Goal: Communication & Community: Connect with others

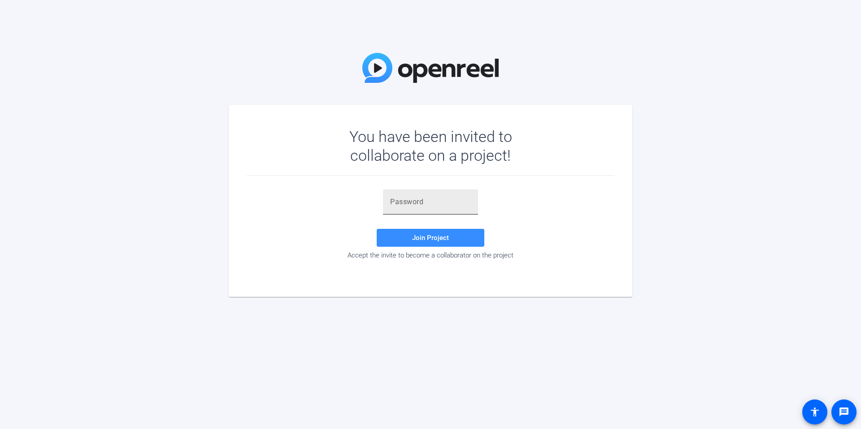
click at [430, 202] on input "text" at bounding box center [430, 202] width 81 height 11
paste input "sw#I,)"
type input "sw#I,)"
click at [450, 236] on span at bounding box center [431, 238] width 108 height 22
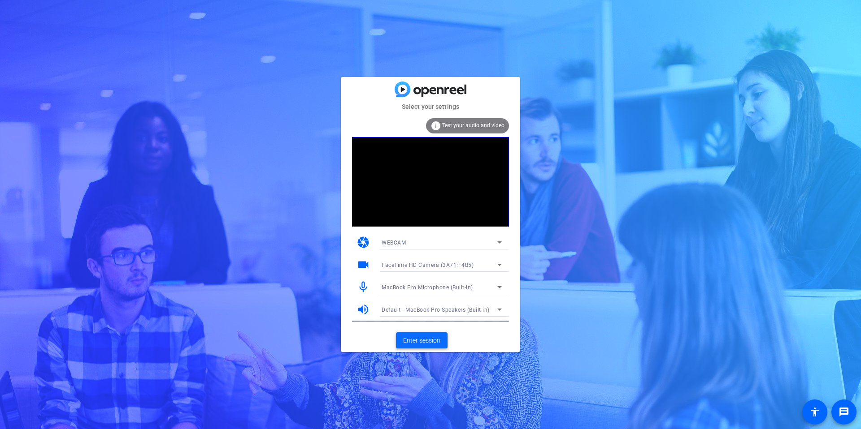
click at [424, 338] on span "Enter session" at bounding box center [421, 340] width 37 height 9
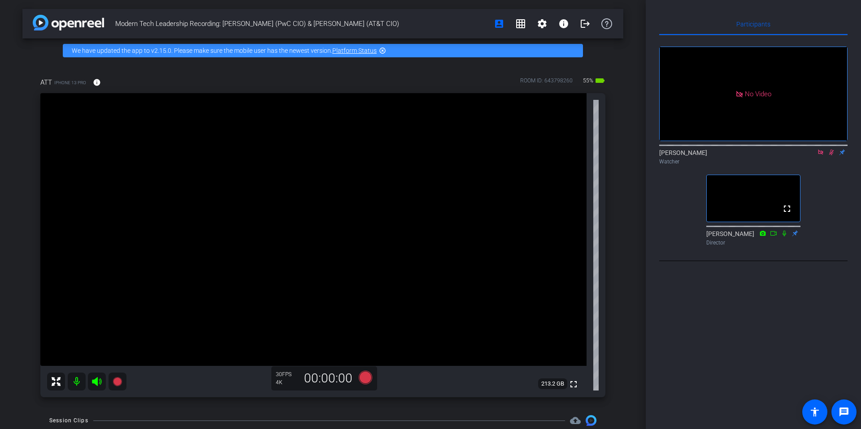
click at [819, 156] on icon at bounding box center [820, 152] width 7 height 6
click at [826, 156] on mat-icon "flip" at bounding box center [831, 152] width 11 height 8
click at [821, 156] on mat-icon at bounding box center [820, 152] width 11 height 8
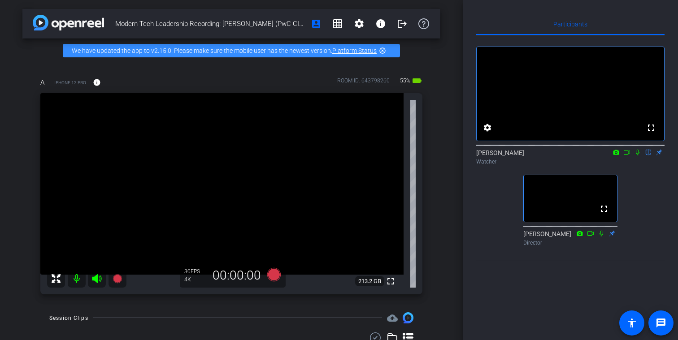
click at [628, 155] on icon at bounding box center [627, 152] width 6 height 4
click at [647, 156] on mat-icon at bounding box center [648, 152] width 11 height 8
click at [639, 156] on icon at bounding box center [637, 152] width 7 height 6
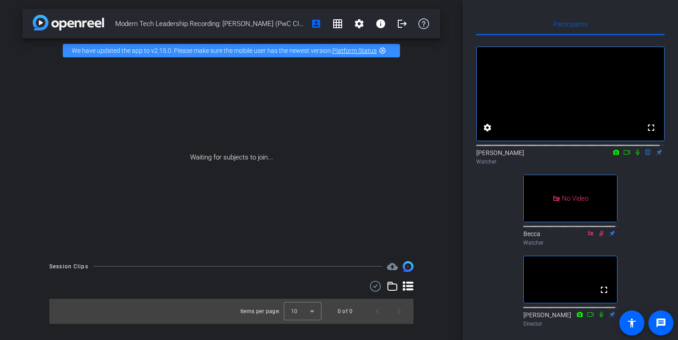
click at [622, 156] on mat-icon at bounding box center [626, 152] width 11 height 8
click at [645, 156] on icon at bounding box center [648, 152] width 7 height 6
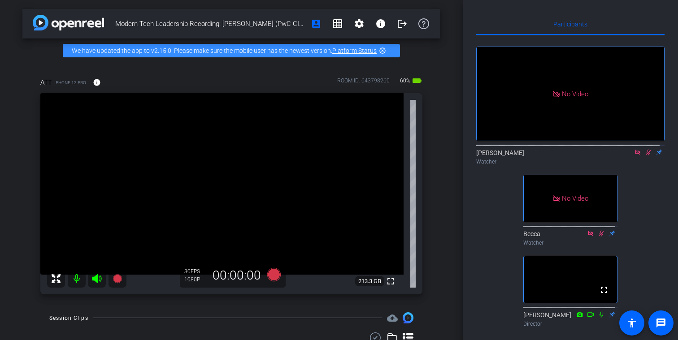
click at [634, 156] on icon at bounding box center [637, 152] width 7 height 6
click at [635, 156] on icon at bounding box center [637, 153] width 5 height 6
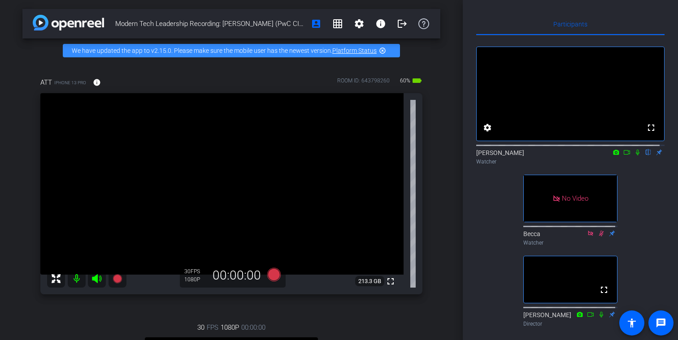
click at [613, 155] on icon at bounding box center [616, 152] width 6 height 5
click at [611, 162] on div at bounding box center [339, 170] width 678 height 340
click at [623, 156] on icon at bounding box center [626, 152] width 7 height 6
click at [645, 156] on icon at bounding box center [648, 152] width 7 height 6
click at [634, 156] on icon at bounding box center [637, 152] width 7 height 6
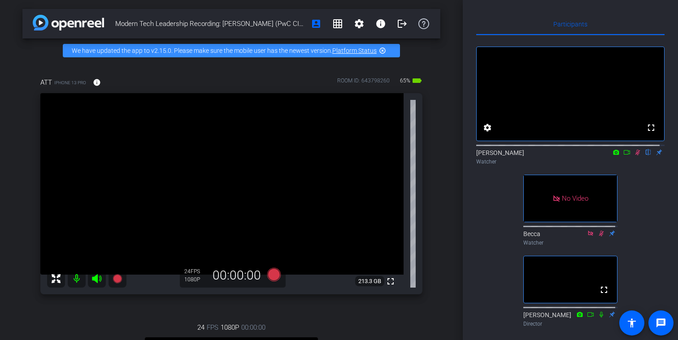
click at [634, 156] on icon at bounding box center [637, 152] width 7 height 6
click at [623, 156] on icon at bounding box center [626, 152] width 7 height 6
click at [646, 156] on icon at bounding box center [648, 153] width 4 height 6
click at [663, 326] on mat-icon "message" at bounding box center [660, 323] width 11 height 11
click at [646, 156] on icon at bounding box center [648, 153] width 5 height 6
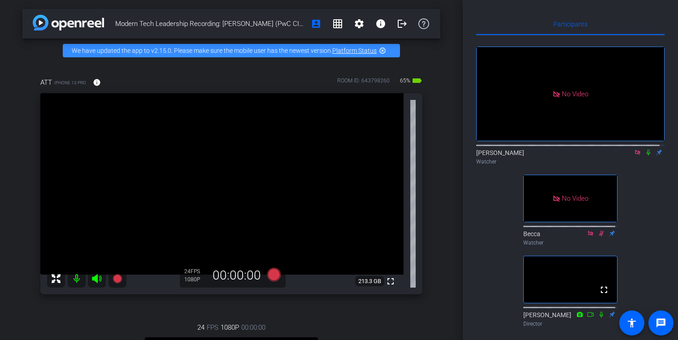
click at [634, 156] on icon at bounding box center [637, 152] width 7 height 6
click at [636, 156] on icon at bounding box center [638, 153] width 4 height 6
click at [623, 165] on div "[PERSON_NAME] flip Watcher" at bounding box center [570, 156] width 188 height 17
click at [624, 155] on icon at bounding box center [627, 152] width 6 height 4
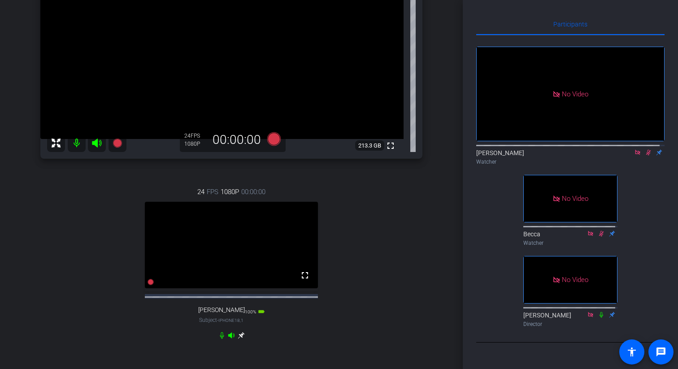
scroll to position [57, 0]
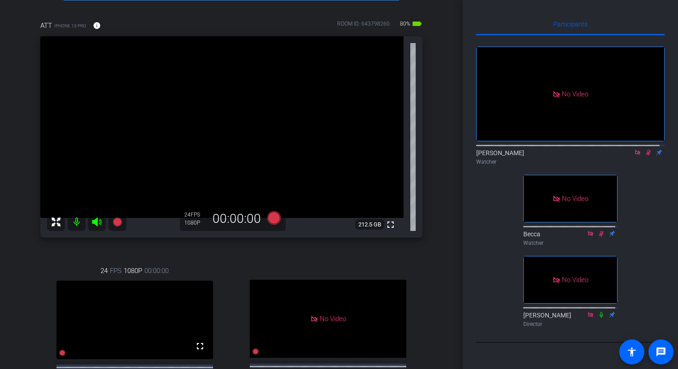
click at [634, 156] on icon at bounding box center [637, 152] width 7 height 6
